Goal: Navigation & Orientation: Find specific page/section

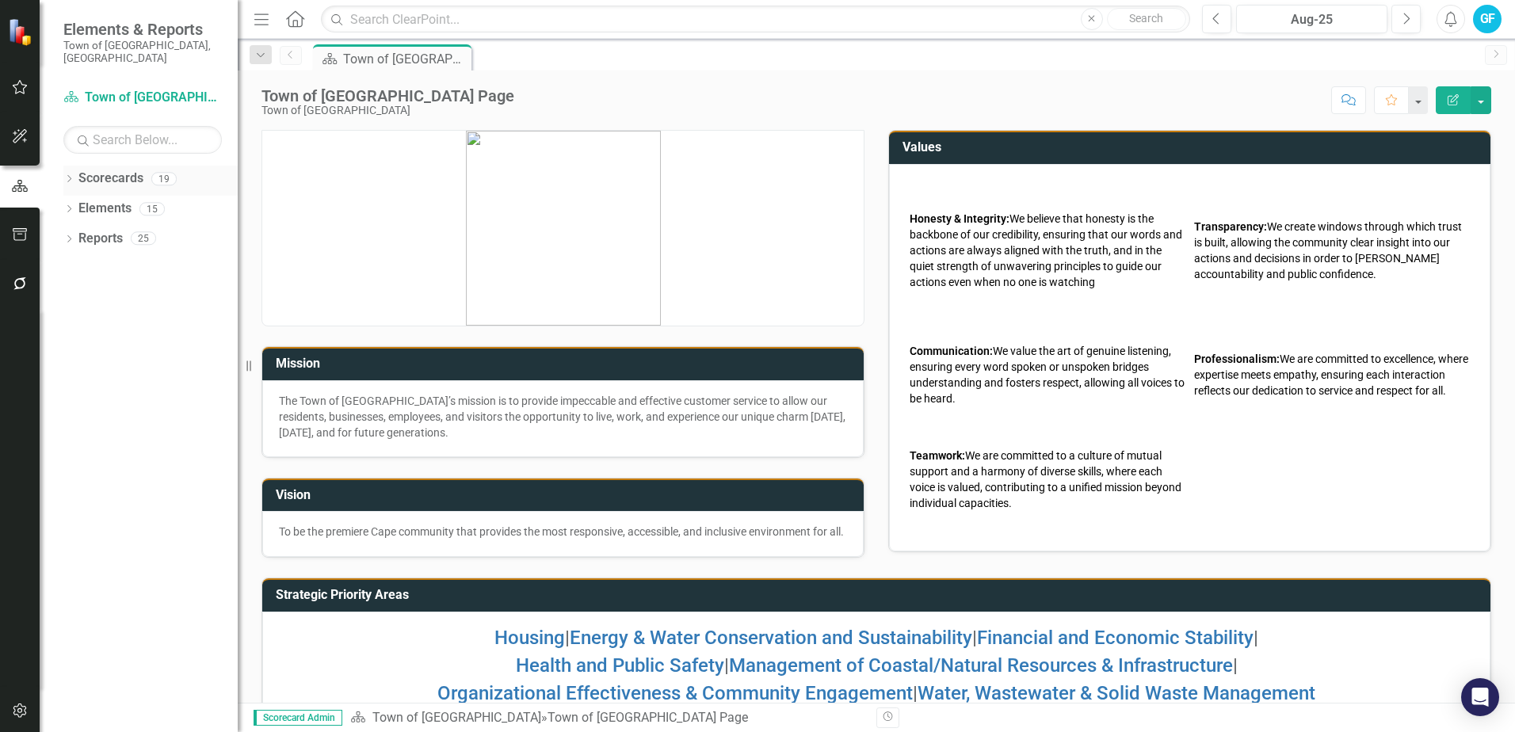
click at [114, 170] on link "Scorecards" at bounding box center [110, 179] width 65 height 18
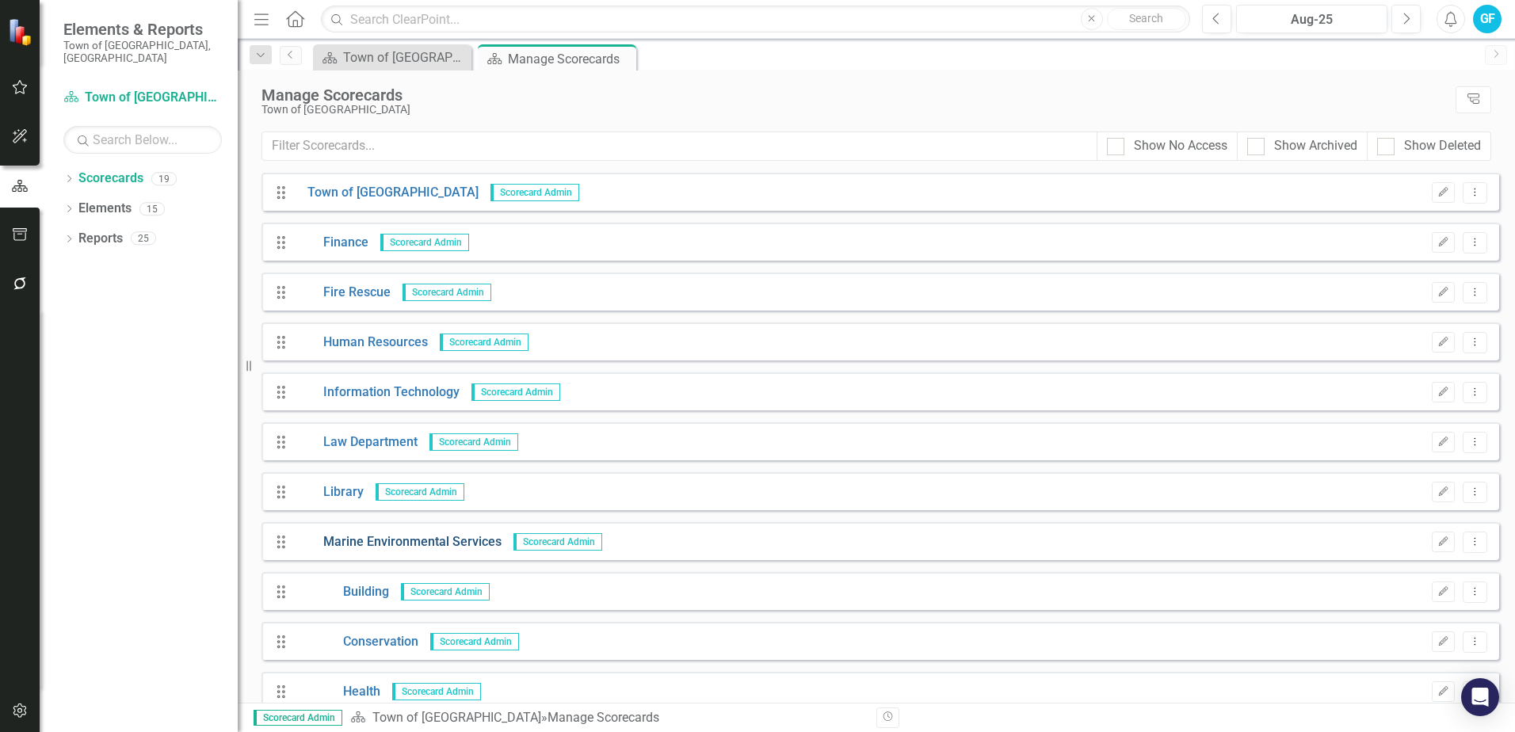
click at [449, 539] on link "Marine Environmental Services" at bounding box center [398, 542] width 206 height 18
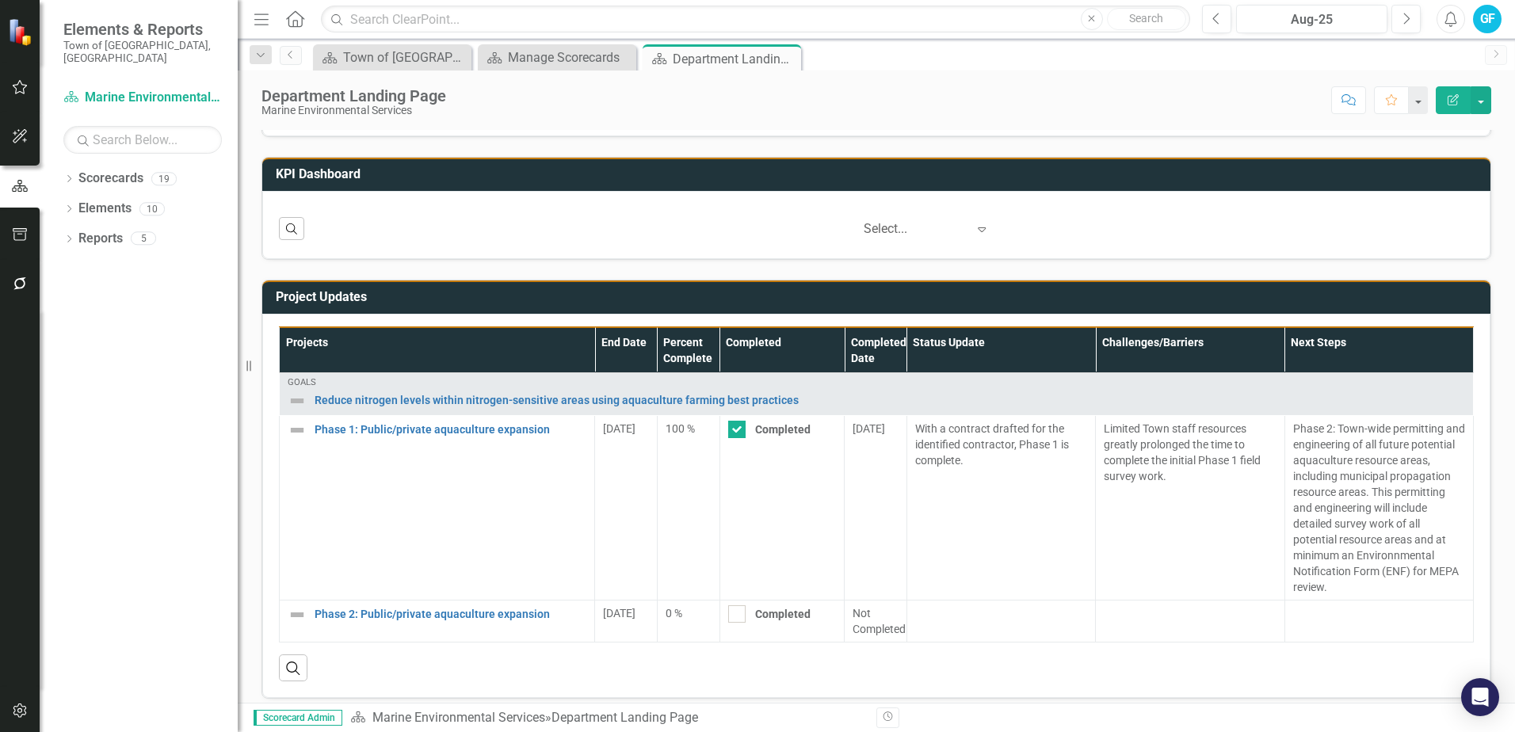
scroll to position [520, 0]
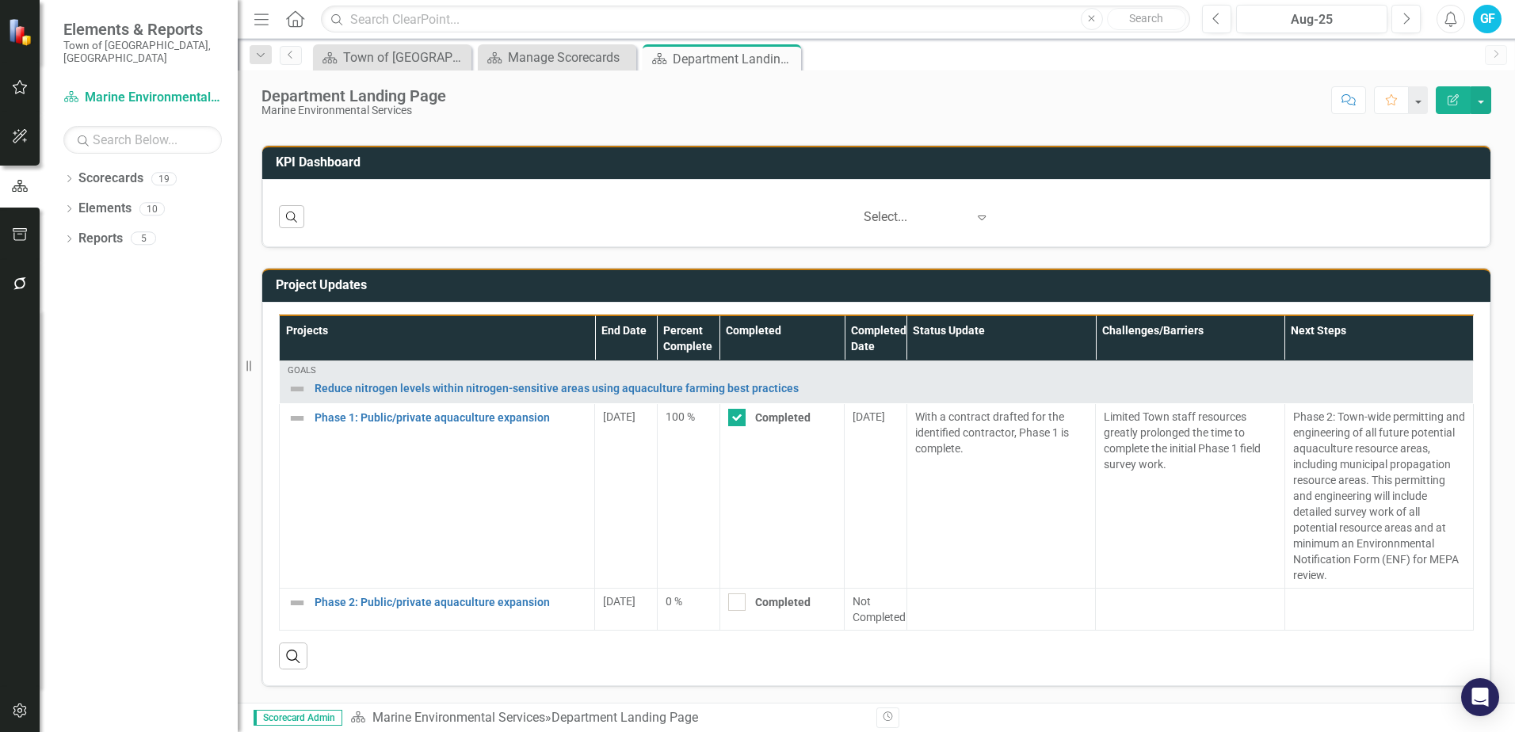
drag, startPoint x: 1496, startPoint y: 458, endPoint x: 1512, endPoint y: 375, distance: 84.7
click at [1512, 375] on div "Mission Vision Goal Status Snapshot Goal Status Snapshot Loading... Chart Pie c…" at bounding box center [876, 416] width 1277 height 573
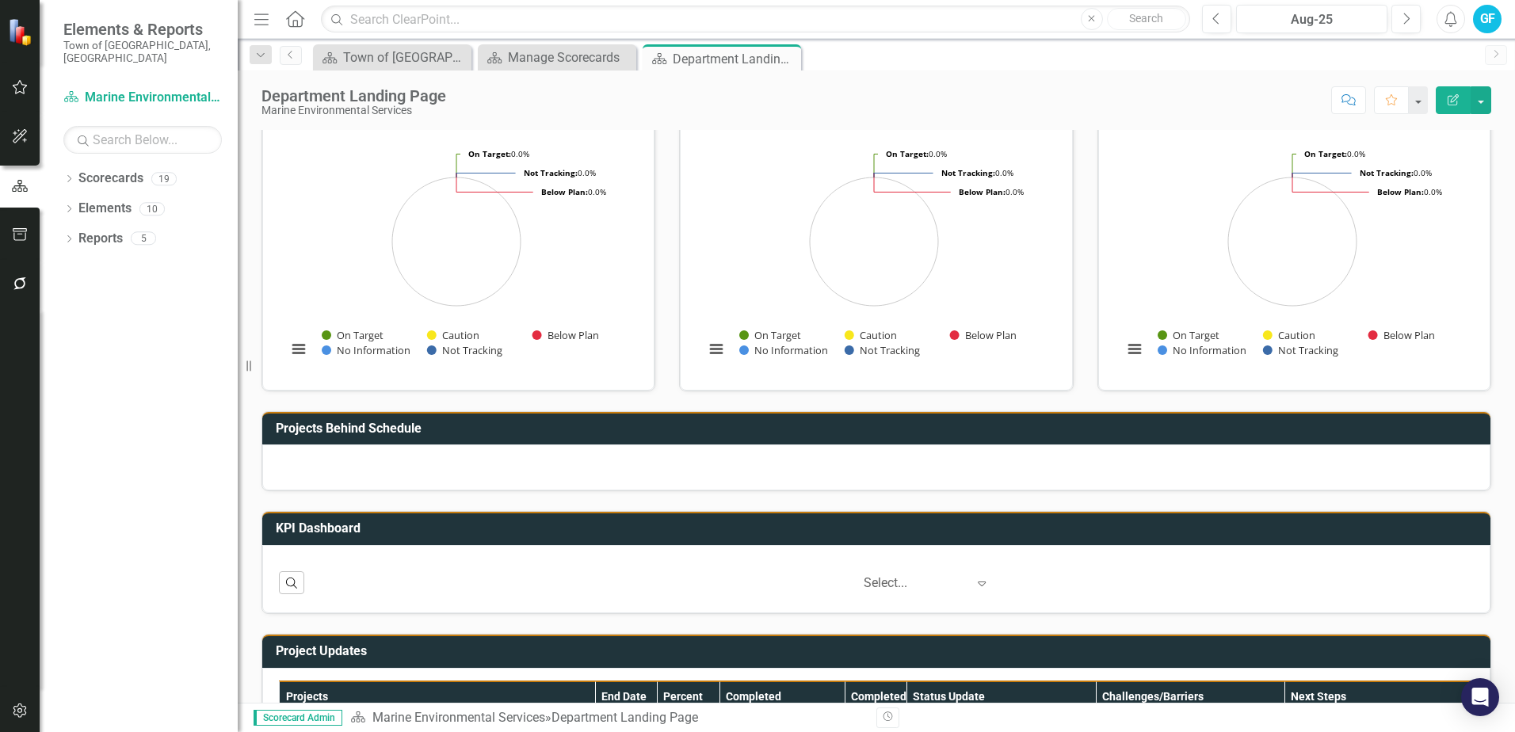
scroll to position [150, 0]
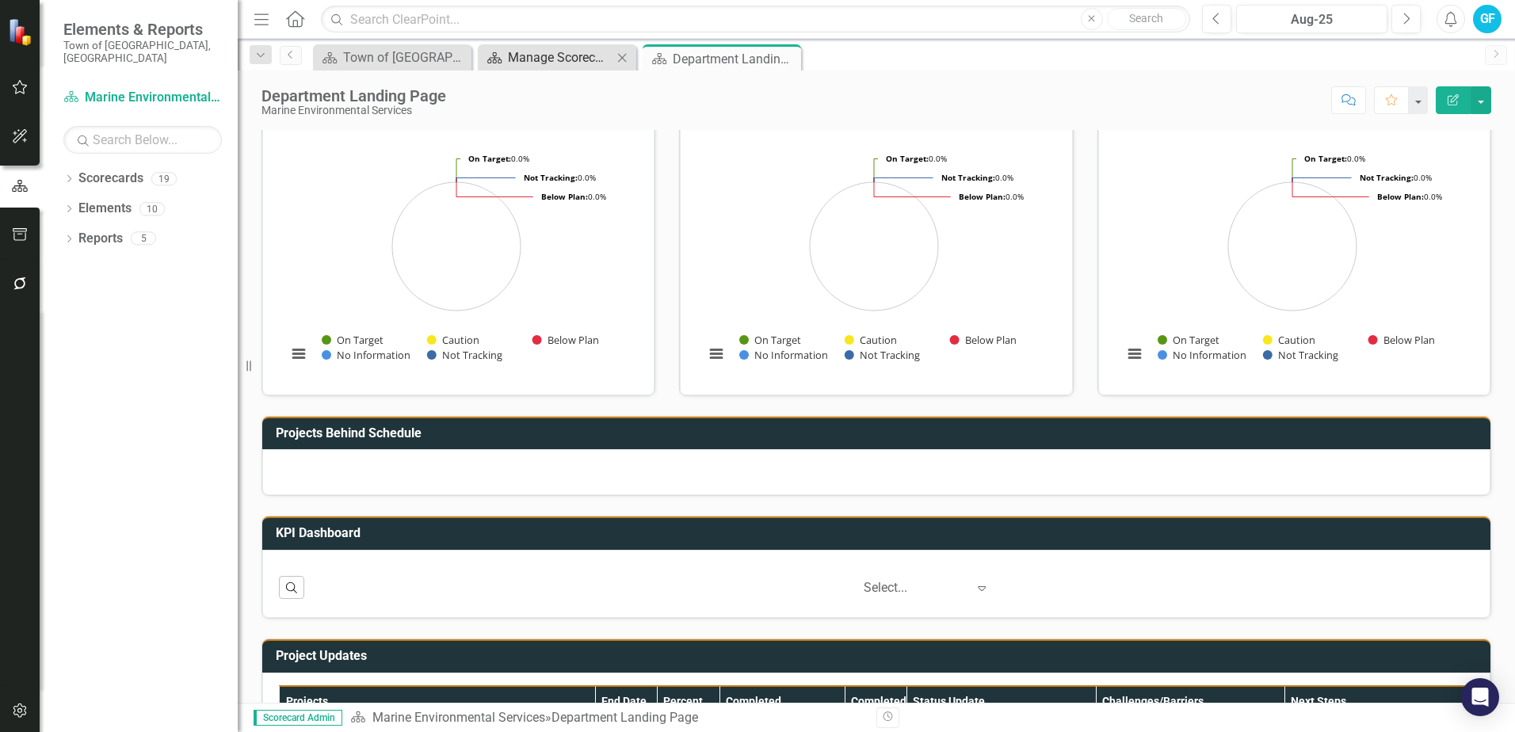
click at [596, 65] on div "Manage Scorecards" at bounding box center [560, 58] width 105 height 20
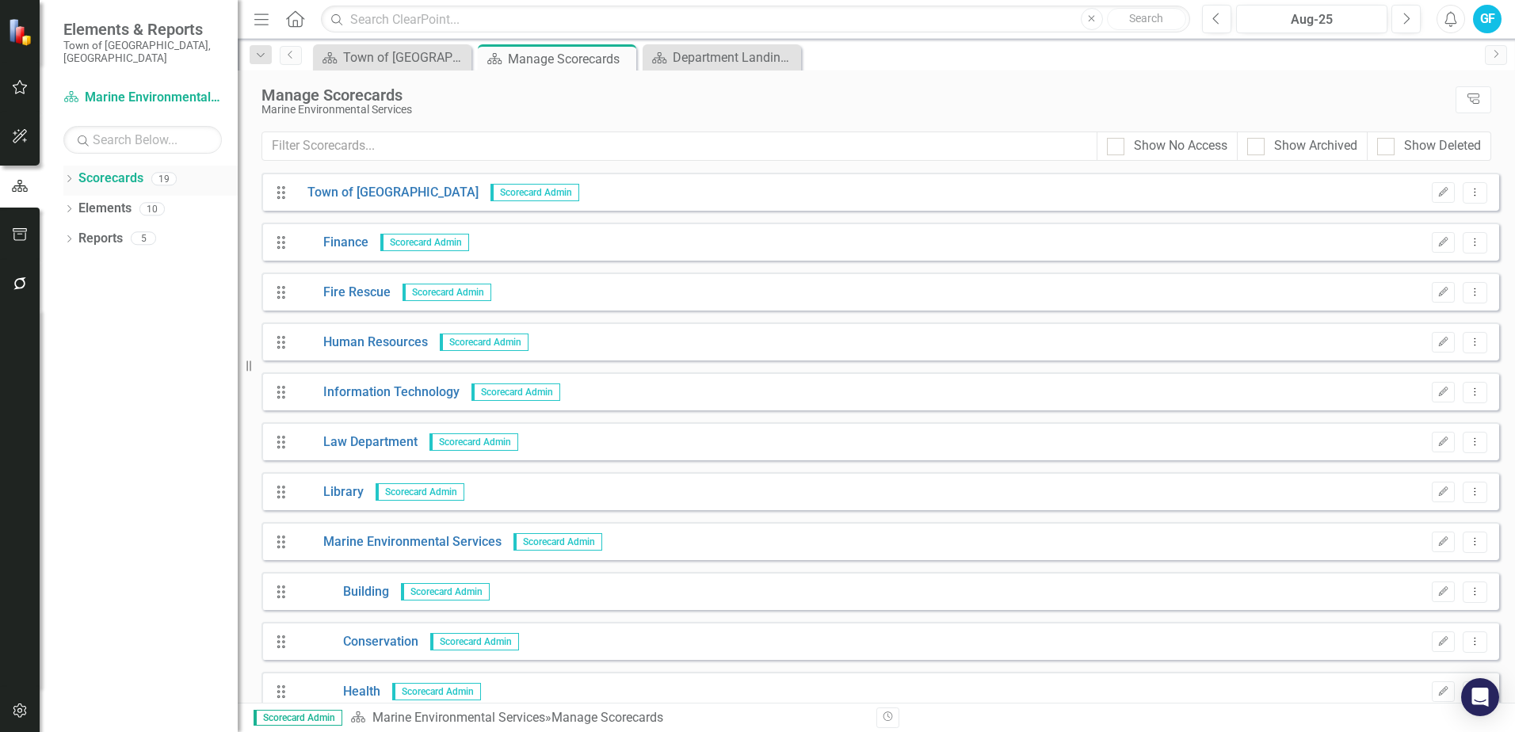
click at [129, 170] on link "Scorecards" at bounding box center [110, 179] width 65 height 18
click at [388, 536] on link "Marine Environmental Services" at bounding box center [398, 542] width 206 height 18
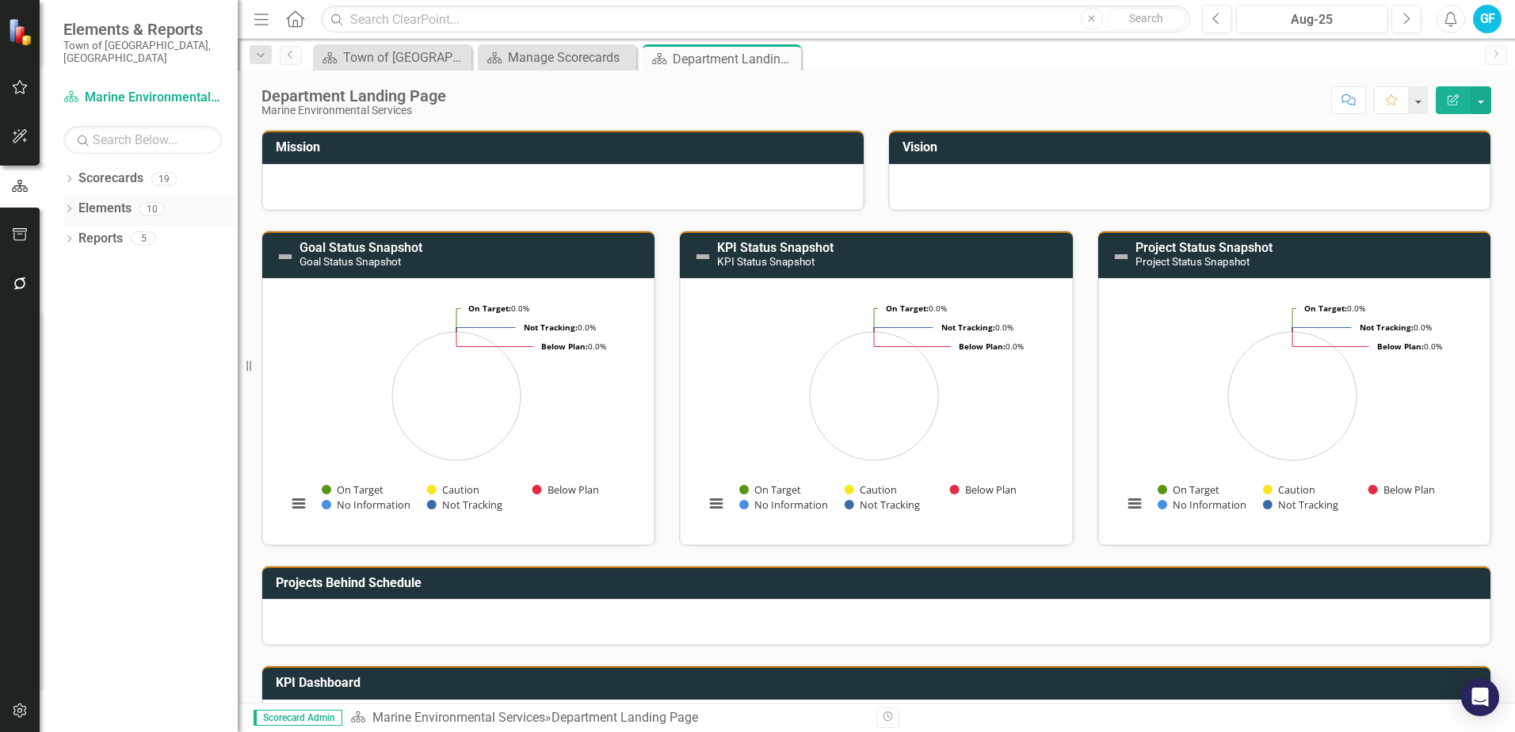
click at [124, 200] on link "Elements" at bounding box center [104, 209] width 53 height 18
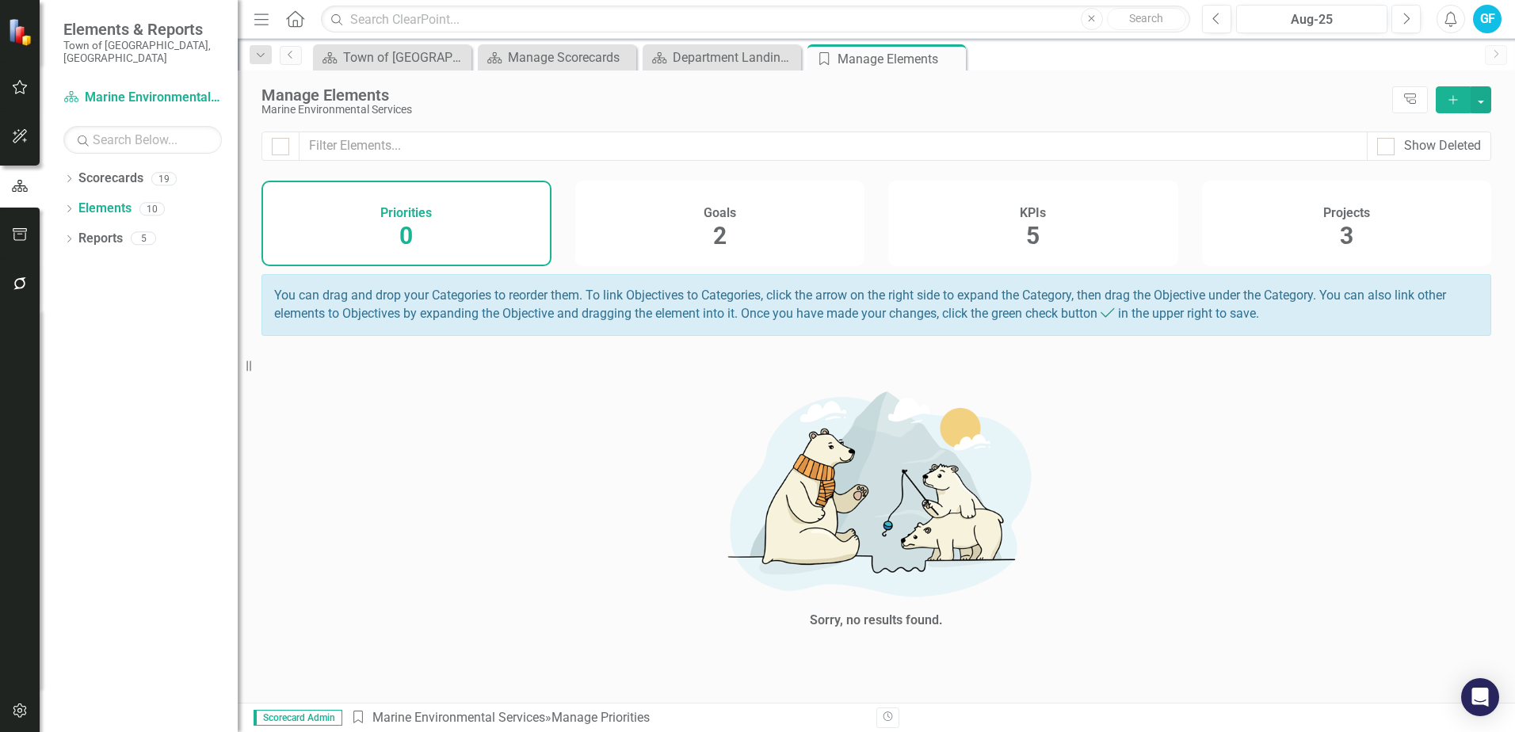
click at [1028, 218] on h4 "KPIs" at bounding box center [1033, 213] width 26 height 14
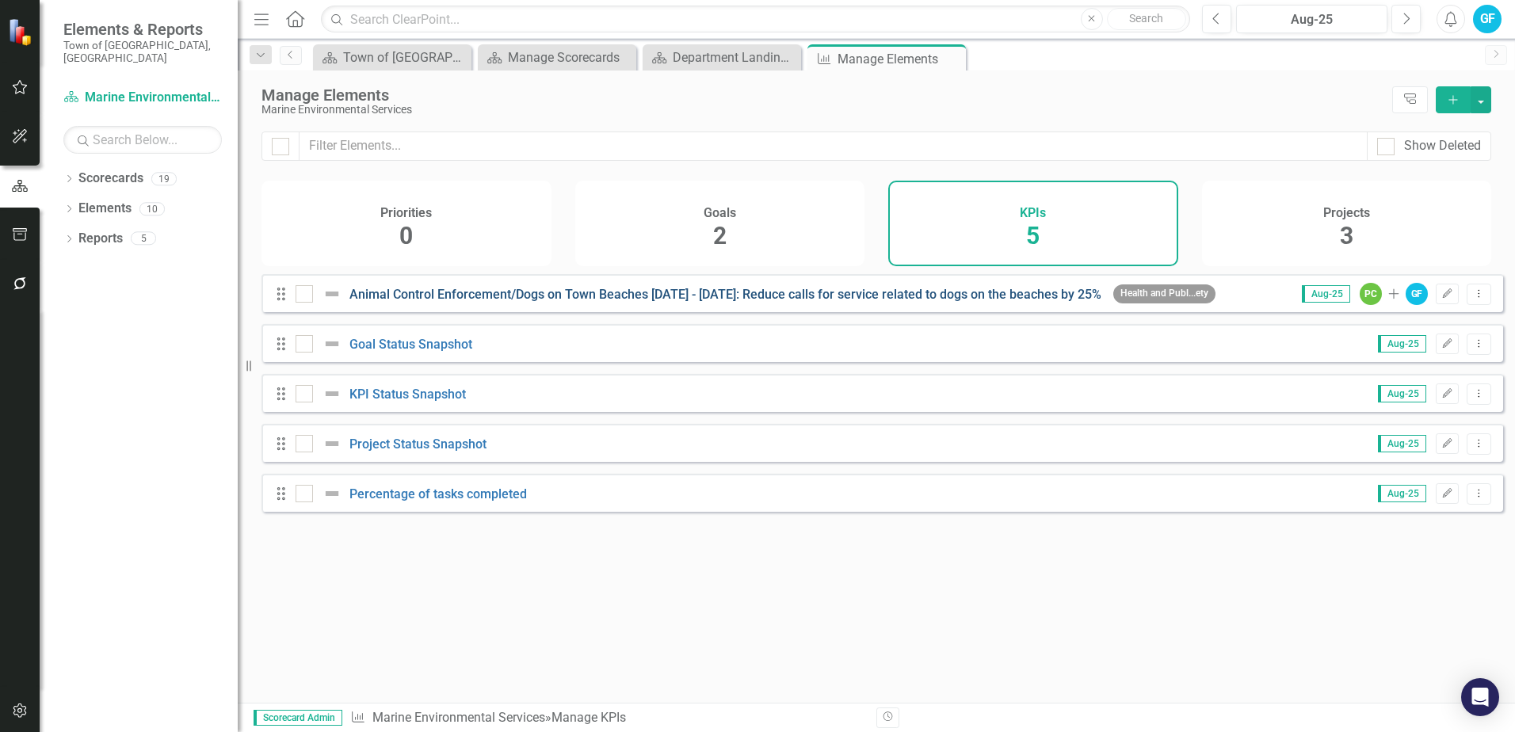
click at [928, 302] on link "Animal Control Enforcement/Dogs on Town Beaches [DATE] - [DATE]: Reduce calls f…" at bounding box center [725, 294] width 752 height 15
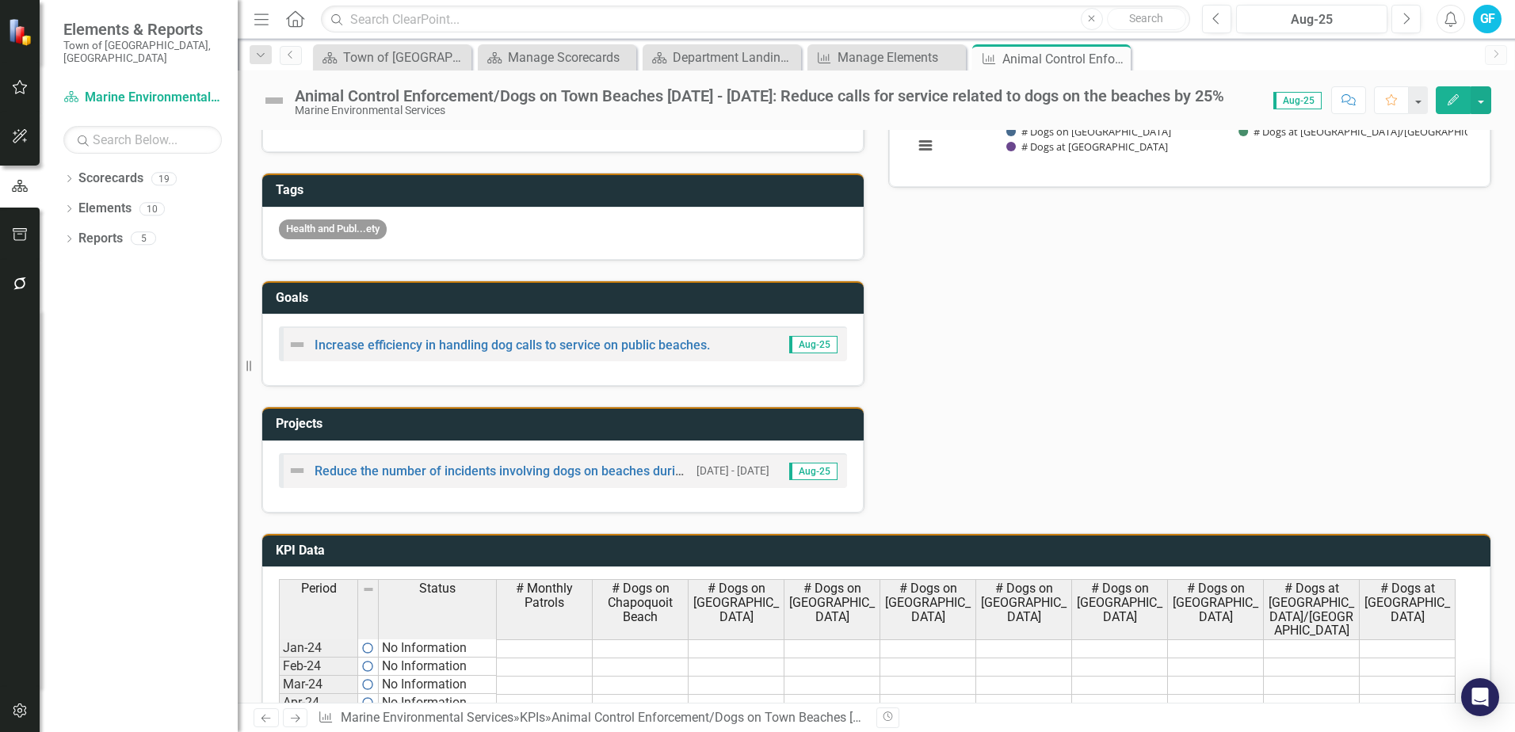
scroll to position [338, 0]
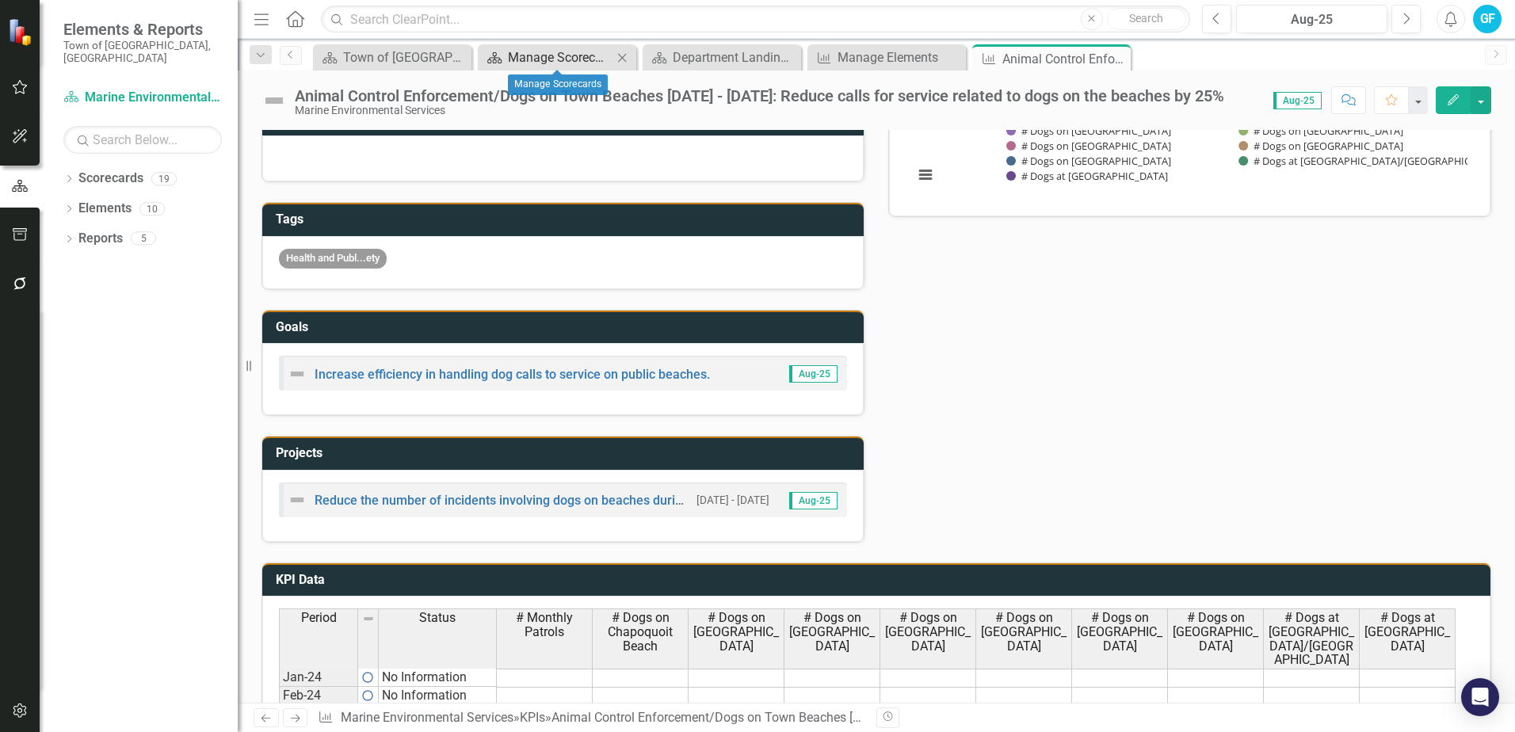
click at [573, 48] on div "Manage Scorecards" at bounding box center [560, 58] width 105 height 20
